Goal: Task Accomplishment & Management: Manage account settings

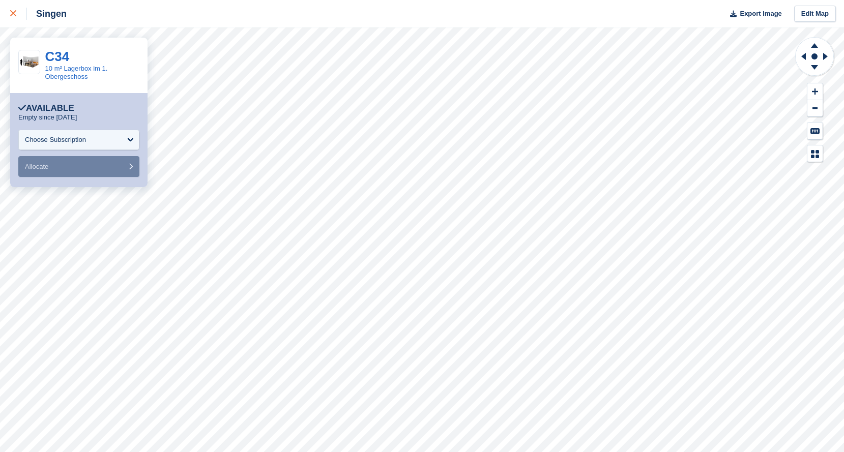
click at [14, 12] on icon at bounding box center [13, 13] width 6 height 6
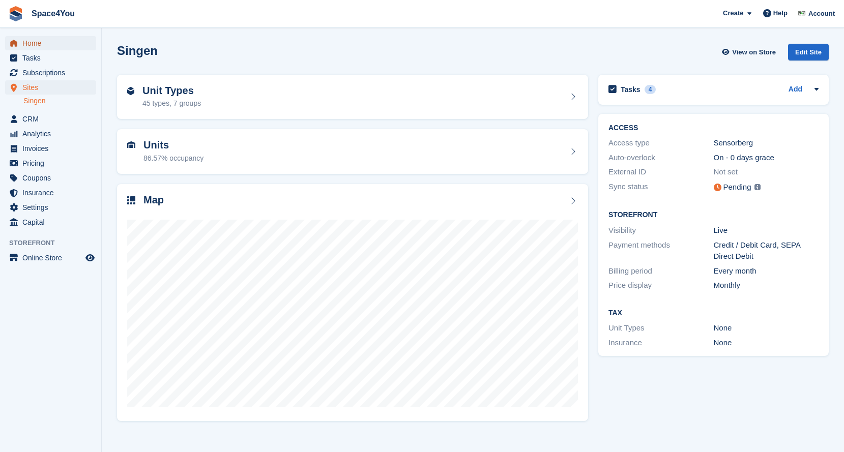
click at [39, 44] on span "Home" at bounding box center [52, 43] width 61 height 14
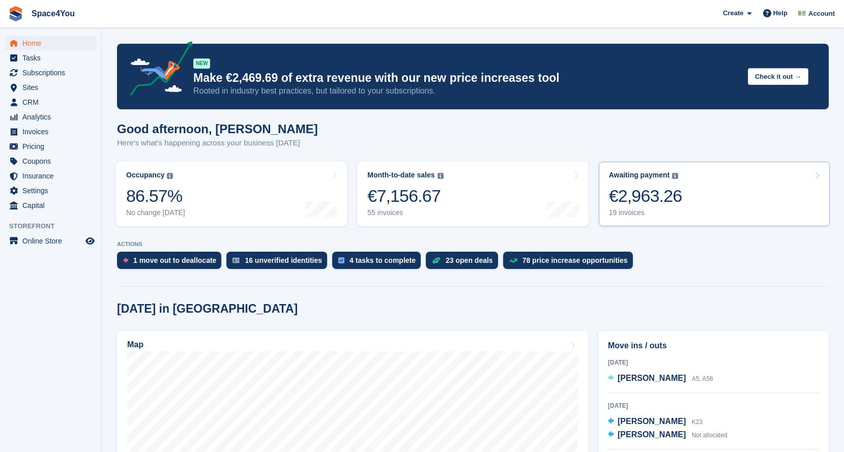
click at [647, 198] on div "€2,963.26" at bounding box center [645, 196] width 73 height 21
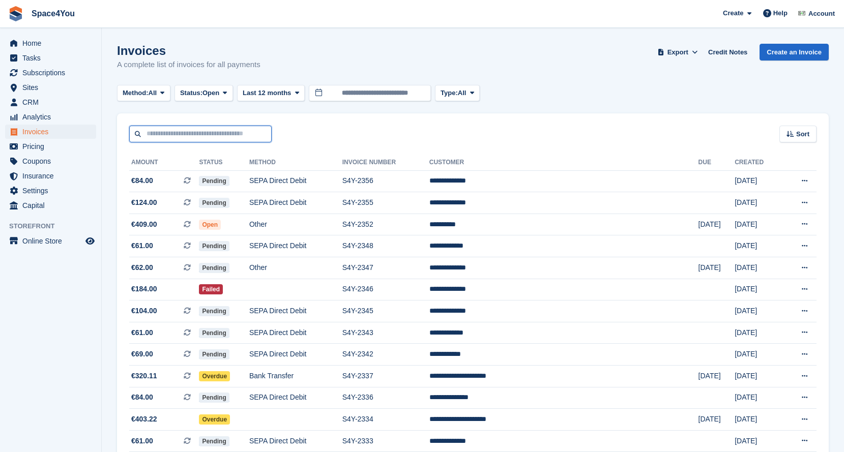
click at [234, 137] on input "text" at bounding box center [200, 134] width 142 height 17
type input "*****"
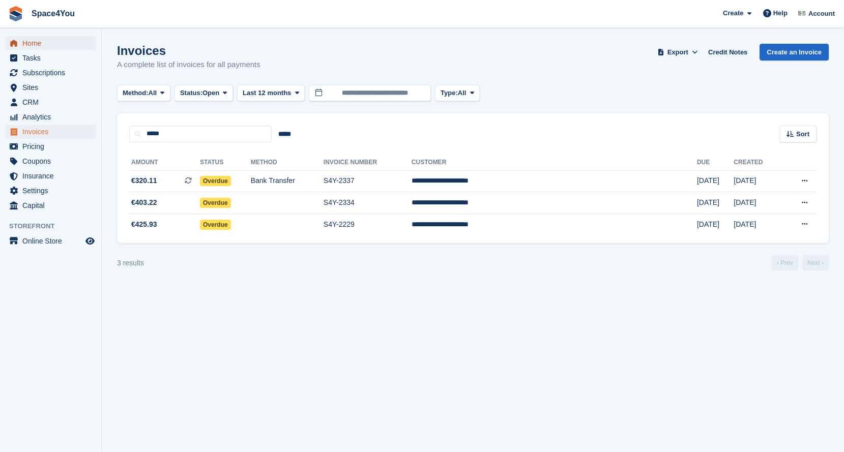
click at [31, 47] on span "Home" at bounding box center [52, 43] width 61 height 14
